Goal: Navigation & Orientation: Find specific page/section

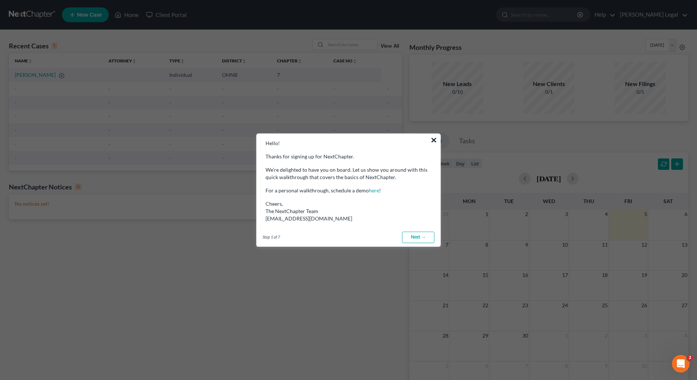
click at [434, 138] on button "×" at bounding box center [433, 140] width 7 height 12
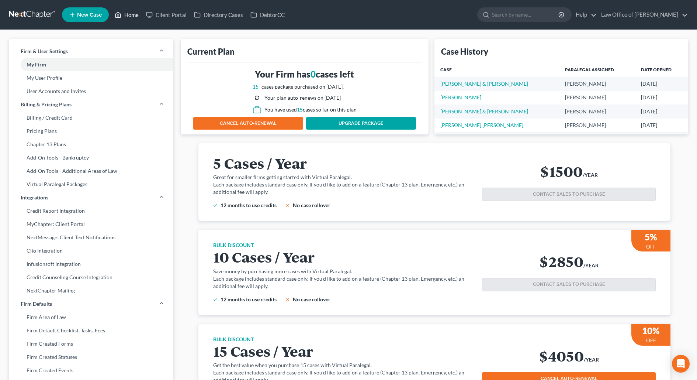
click at [128, 11] on link "Home" at bounding box center [126, 14] width 31 height 13
